Goal: Transaction & Acquisition: Purchase product/service

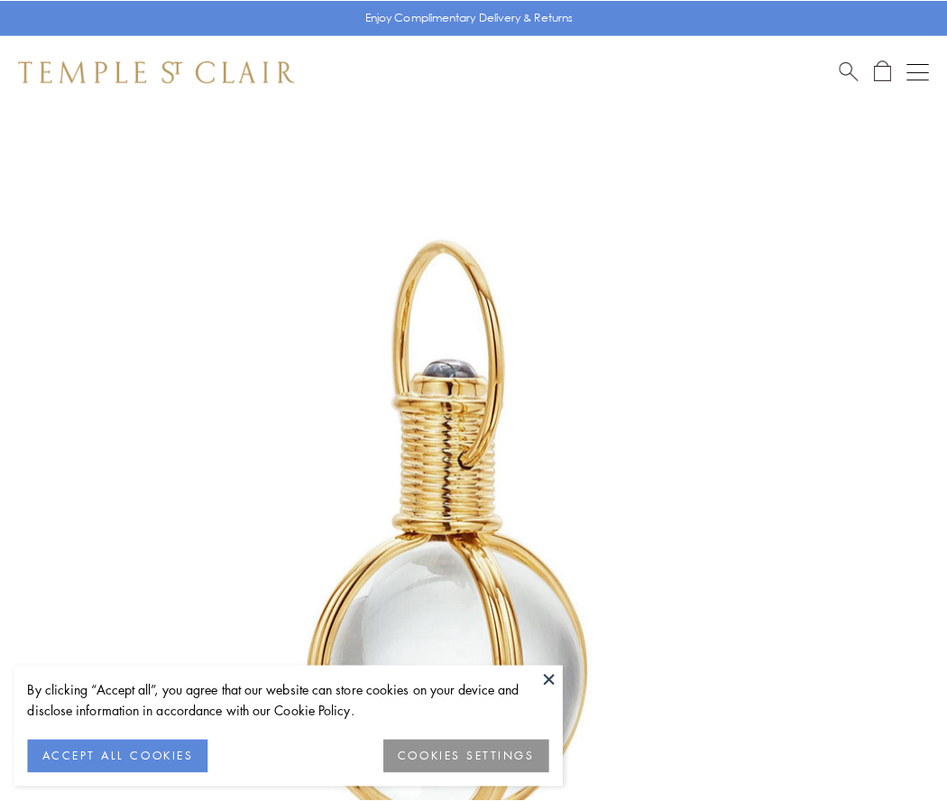
scroll to position [471, 0]
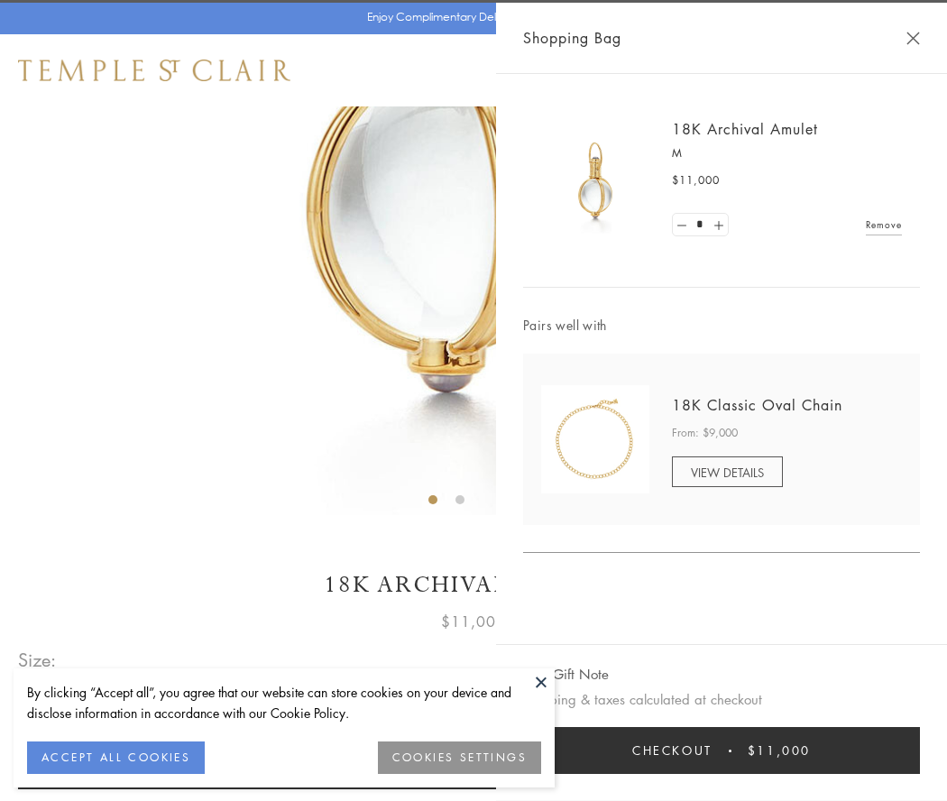
click at [722, 751] on button "Checkout $11,000" at bounding box center [721, 750] width 397 height 47
